Goal: Entertainment & Leisure: Consume media (video, audio)

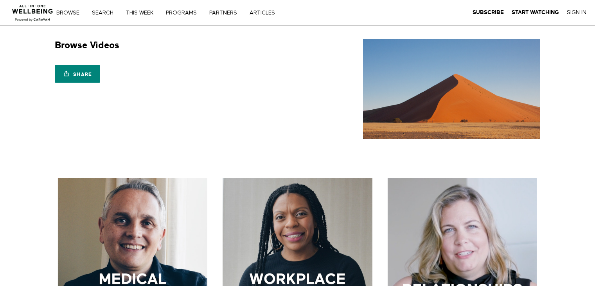
scroll to position [153, 0]
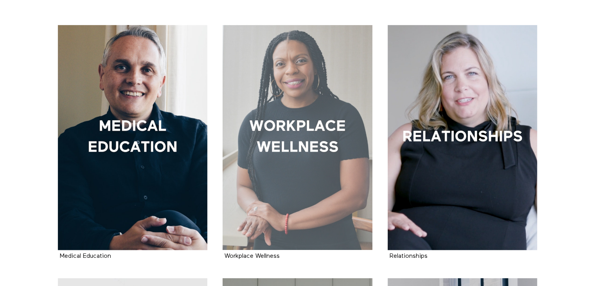
drag, startPoint x: 0, startPoint y: 0, endPoint x: 355, endPoint y: 110, distance: 371.3
click at [355, 110] on div at bounding box center [298, 137] width 150 height 225
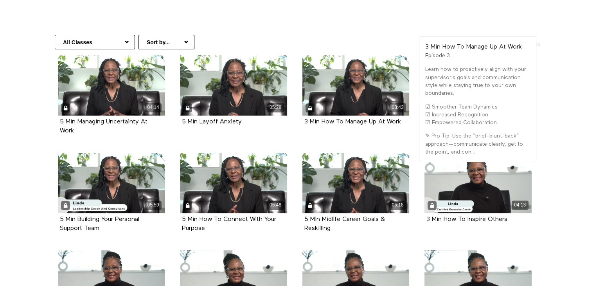
scroll to position [144, 0]
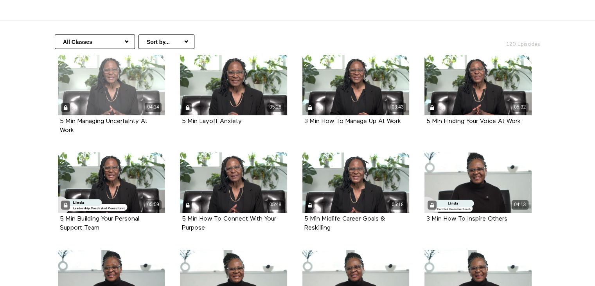
click at [99, 90] on div "04:14" at bounding box center [111, 85] width 107 height 60
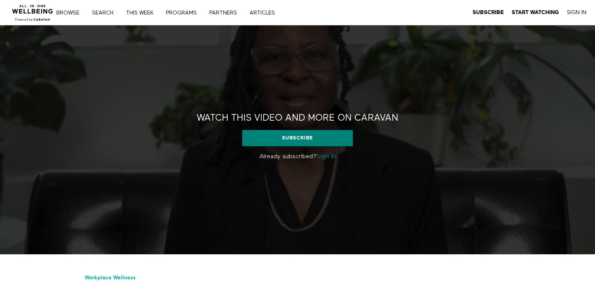
click at [285, 119] on h2 "Watch this video and more on CARAVAN" at bounding box center [298, 118] width 202 height 12
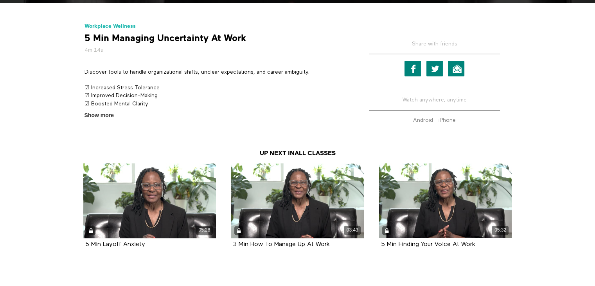
scroll to position [288, 0]
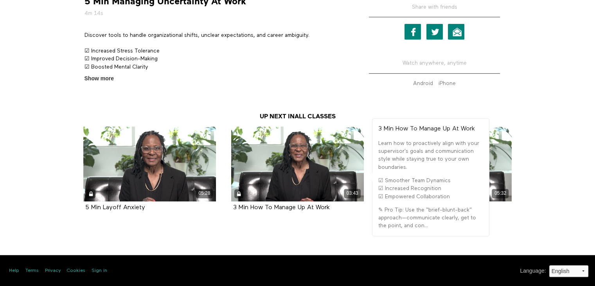
click at [333, 151] on div "03:43" at bounding box center [297, 163] width 133 height 75
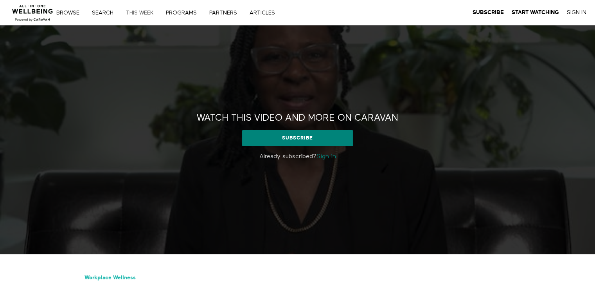
click at [147, 11] on link "THIS WEEK" at bounding box center [142, 12] width 38 height 5
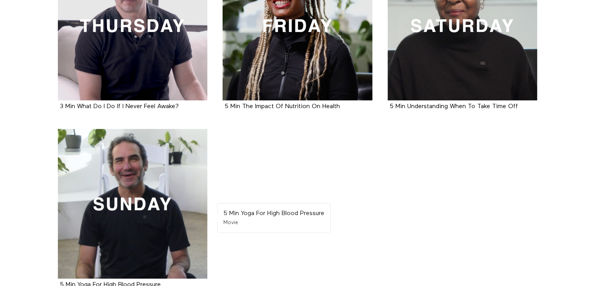
scroll to position [485, 0]
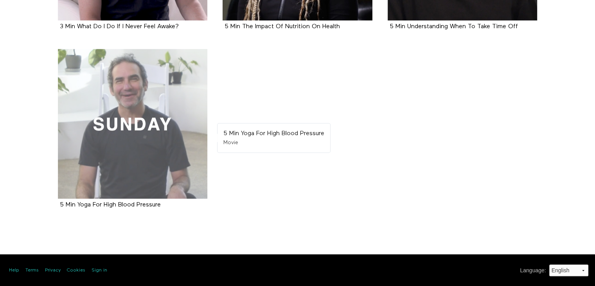
click at [137, 148] on div at bounding box center [133, 124] width 150 height 150
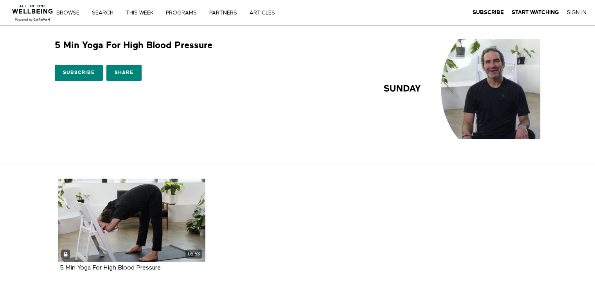
scroll to position [49, 0]
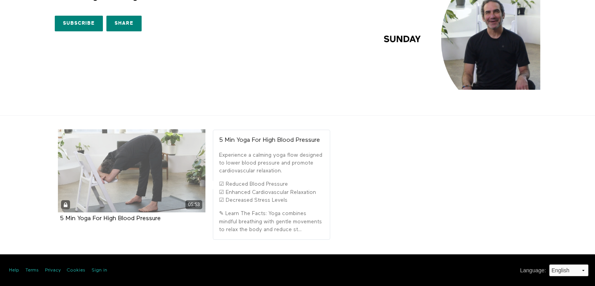
click at [119, 164] on div "05:53" at bounding box center [132, 170] width 148 height 83
